Goal: Find specific page/section: Find specific page/section

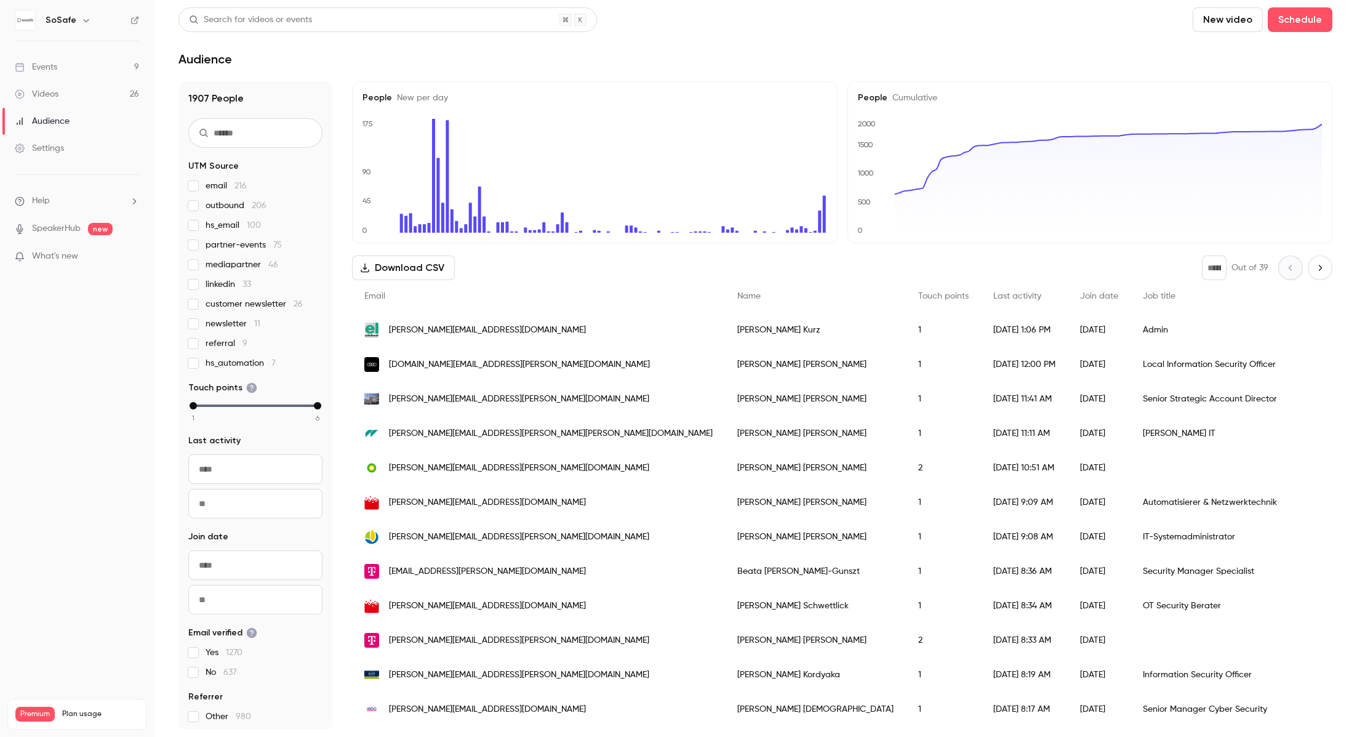
click at [60, 64] on link "Events 9" at bounding box center [77, 67] width 154 height 27
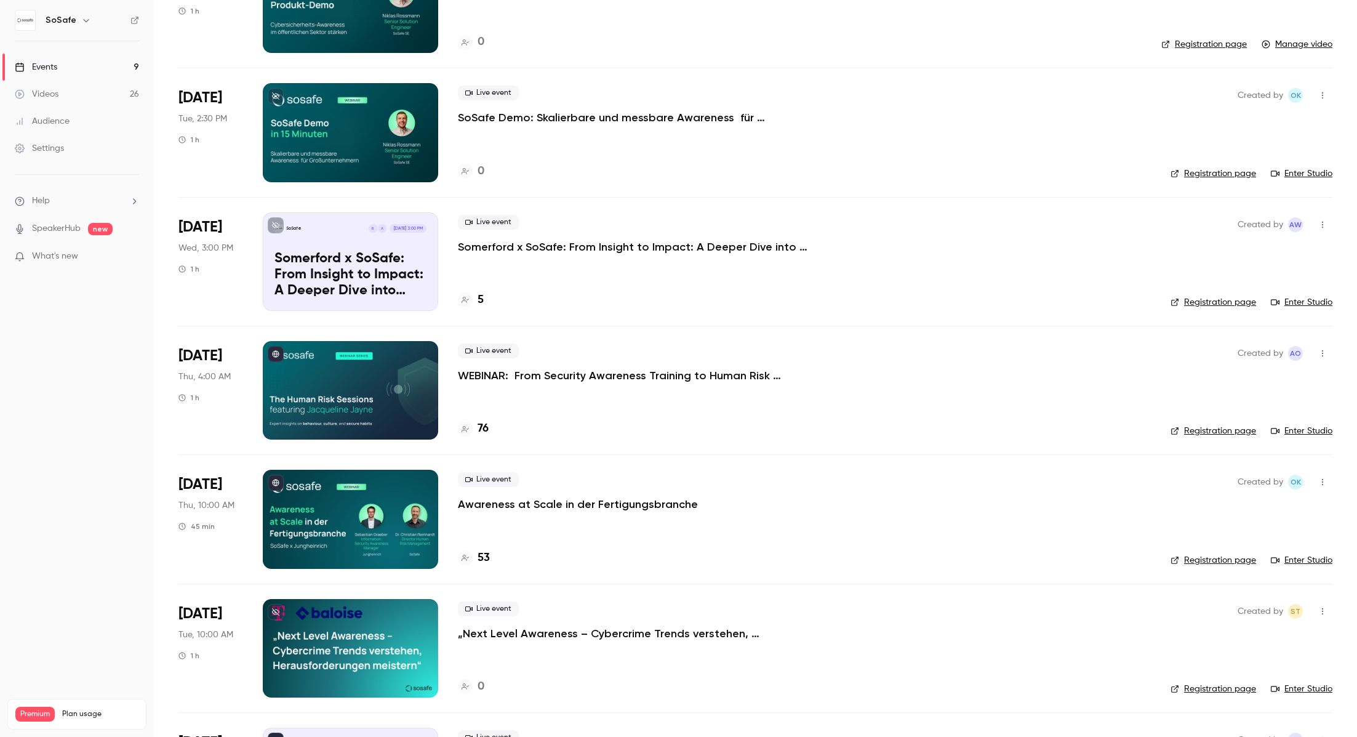
scroll to position [155, 0]
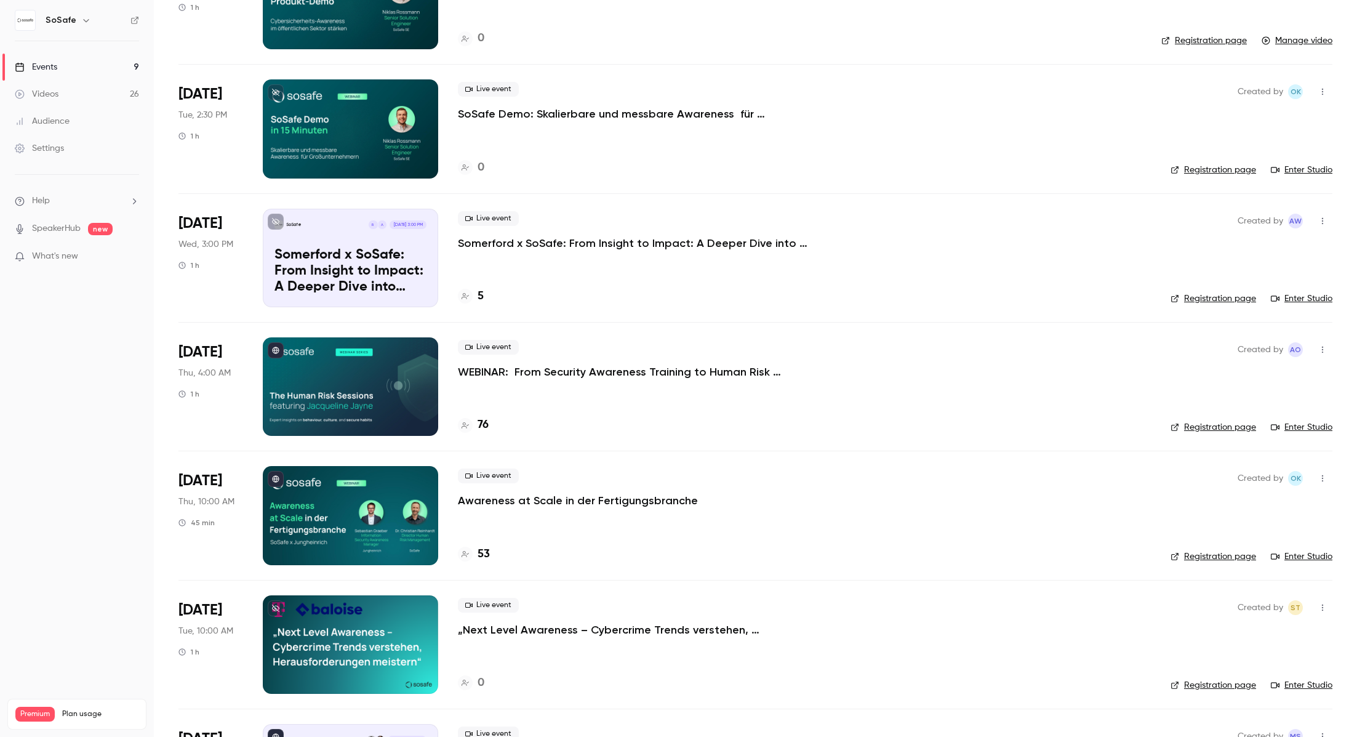
click at [394, 389] on div at bounding box center [350, 386] width 175 height 98
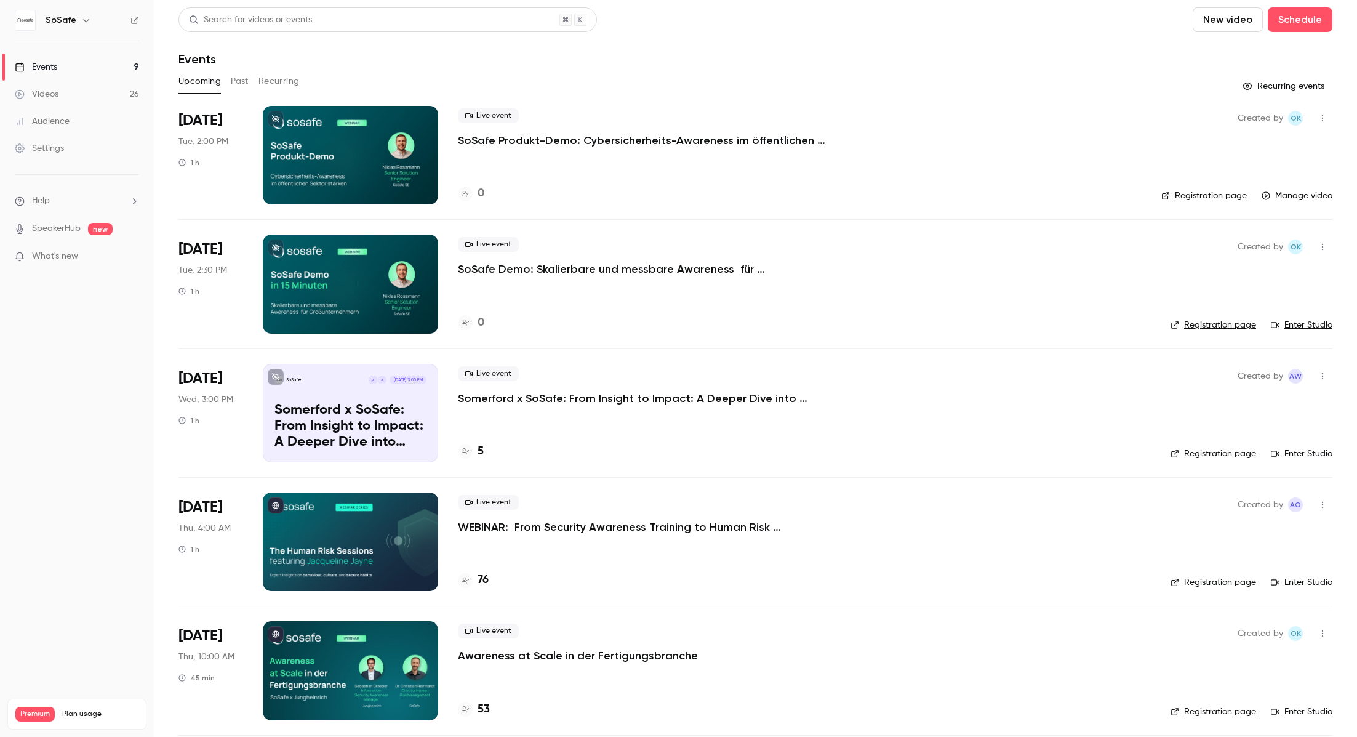
click at [476, 453] on div "5" at bounding box center [471, 451] width 26 height 17
